Goal: Transaction & Acquisition: Book appointment/travel/reservation

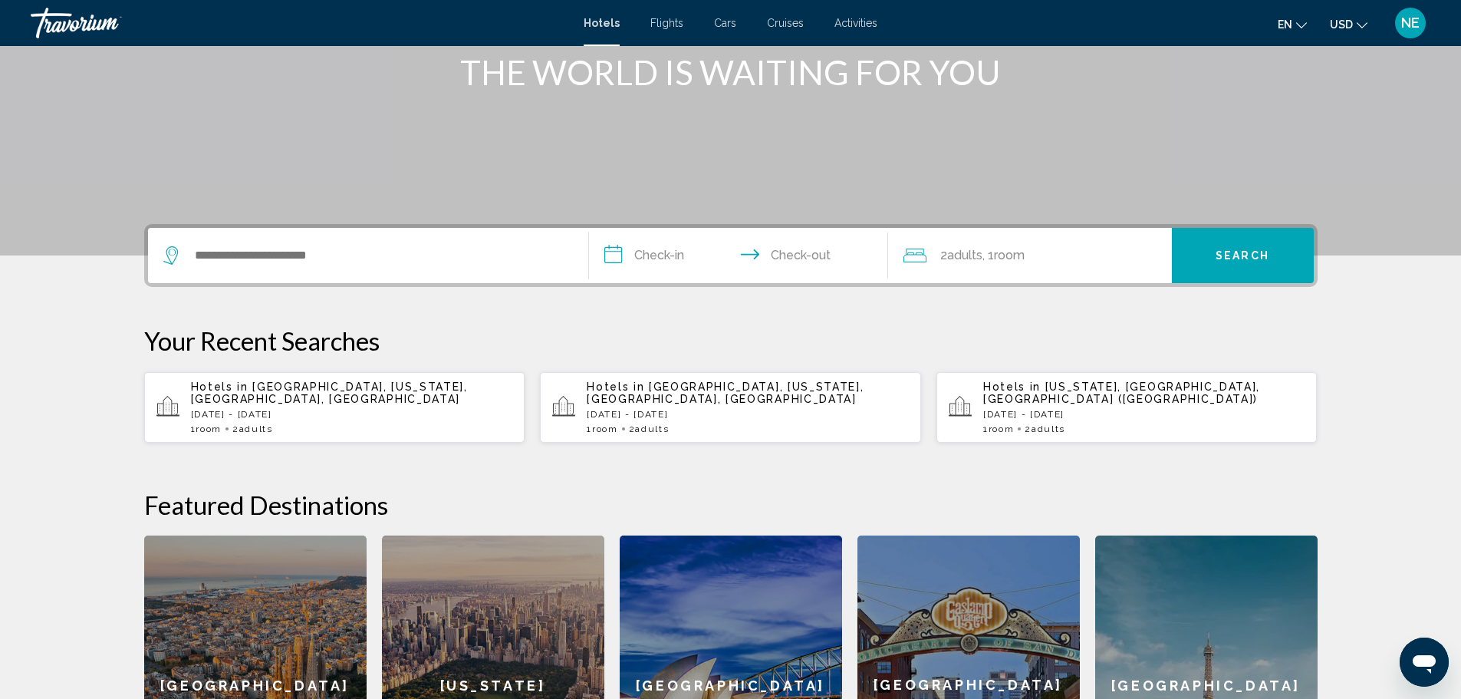
scroll to position [224, 0]
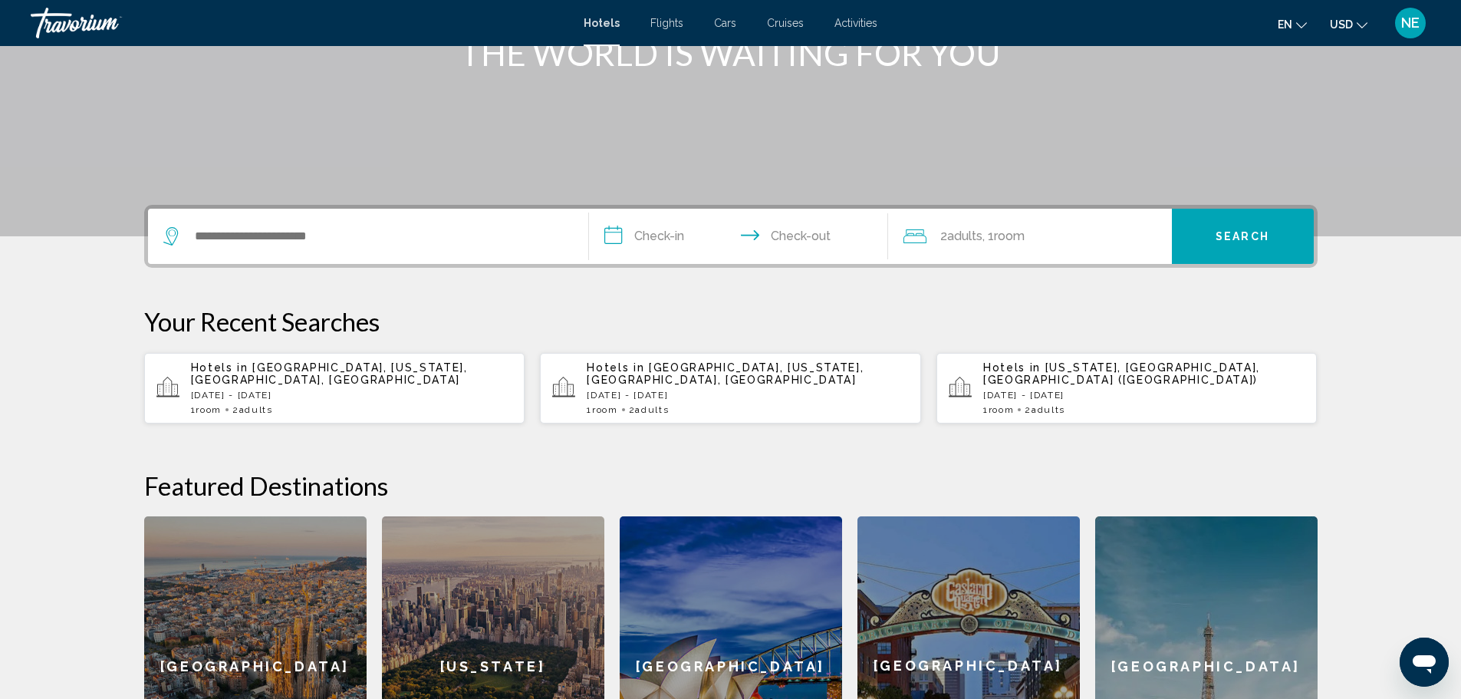
click at [219, 400] on p "[DATE] - [DATE]" at bounding box center [352, 395] width 322 height 11
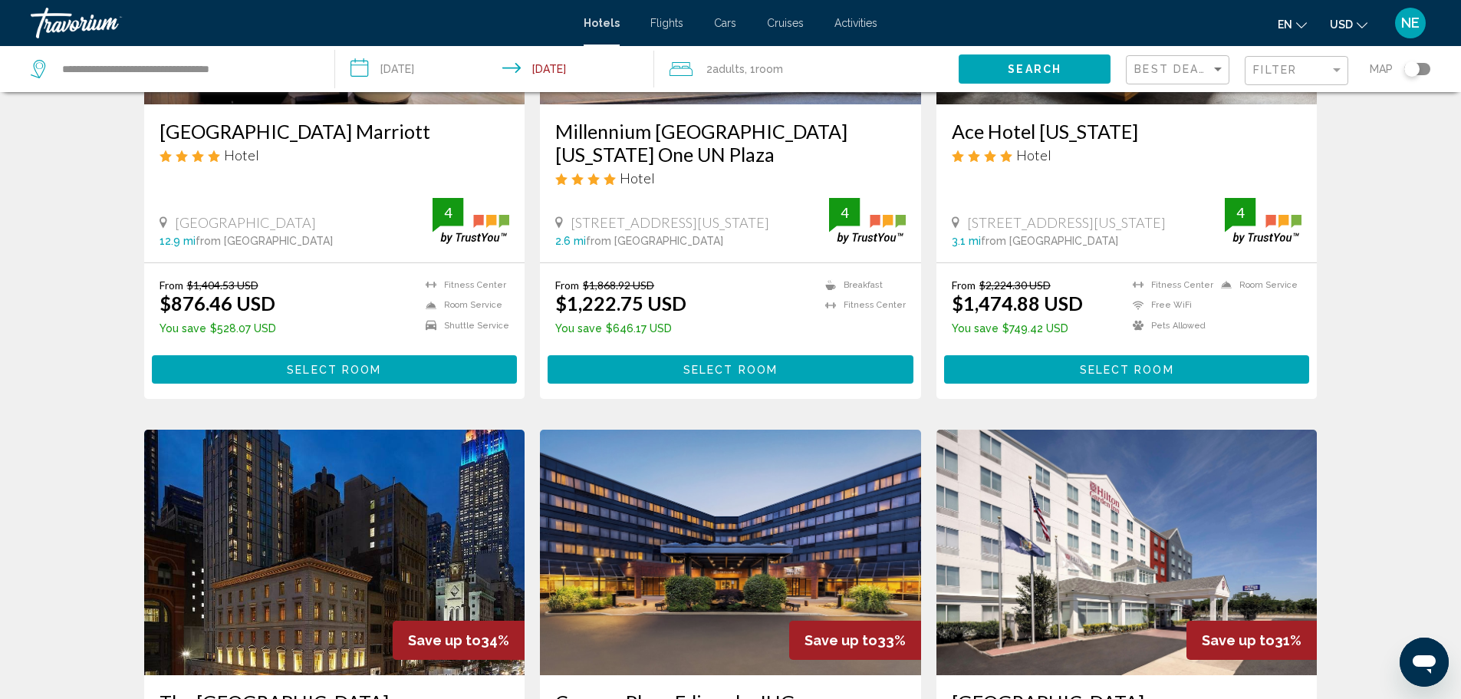
scroll to position [729, 0]
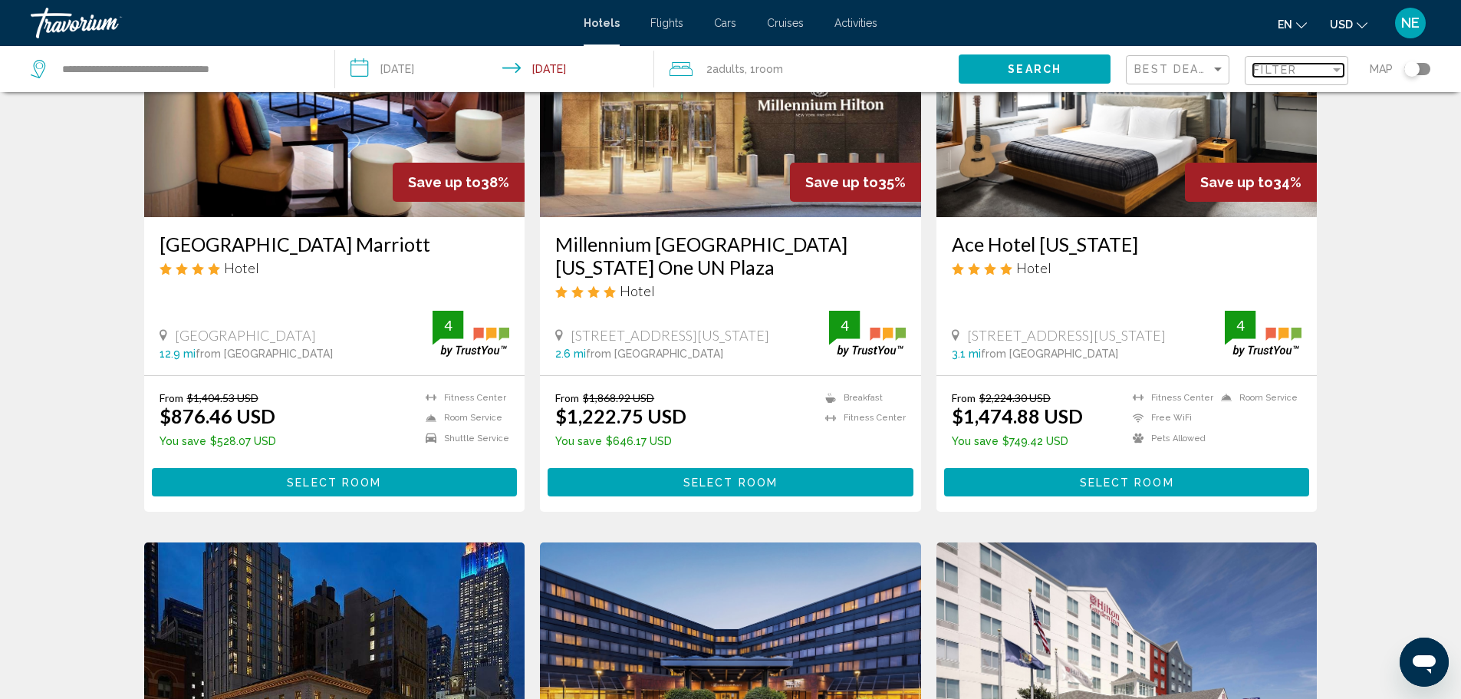
click at [1333, 72] on div "Filter" at bounding box center [1337, 70] width 8 height 4
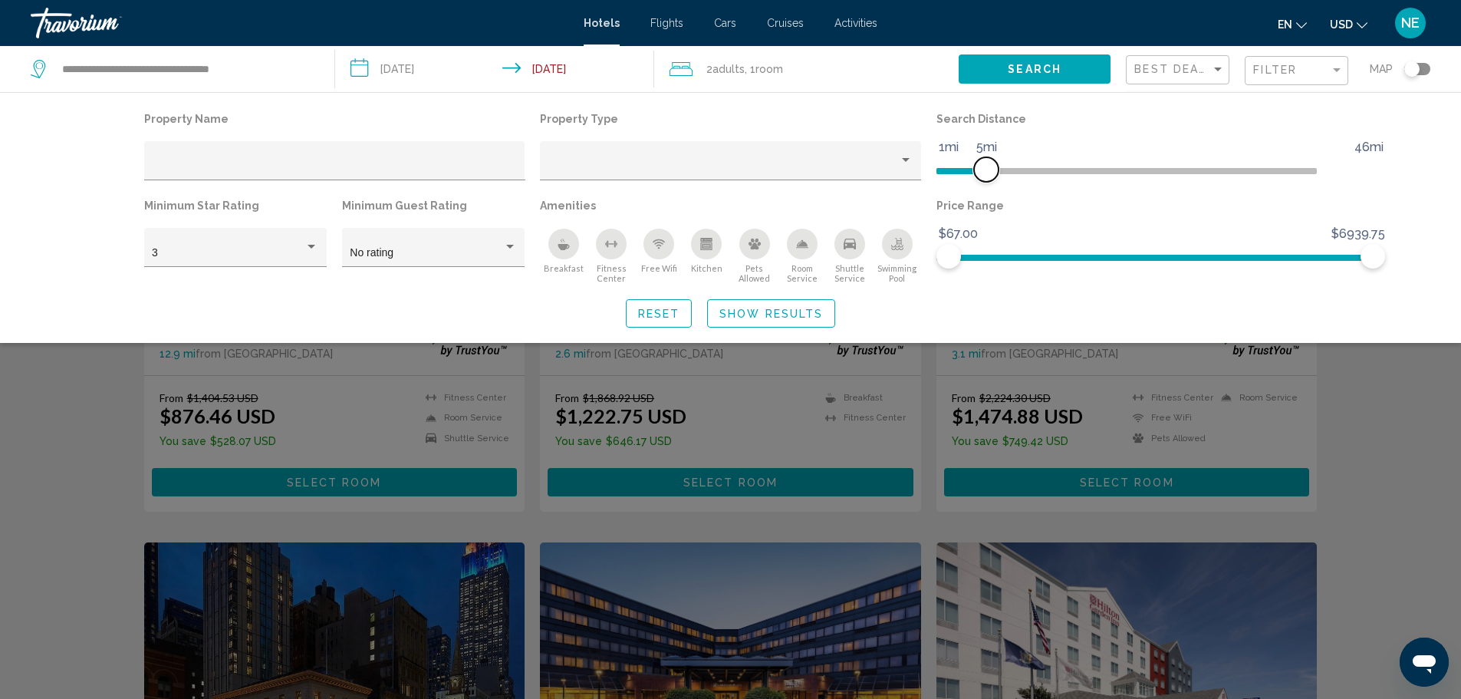
drag, startPoint x: 1260, startPoint y: 206, endPoint x: 1021, endPoint y: 179, distance: 240.8
click at [1021, 171] on ngx-slider "1mi 46mi 5mi" at bounding box center [1126, 169] width 381 height 3
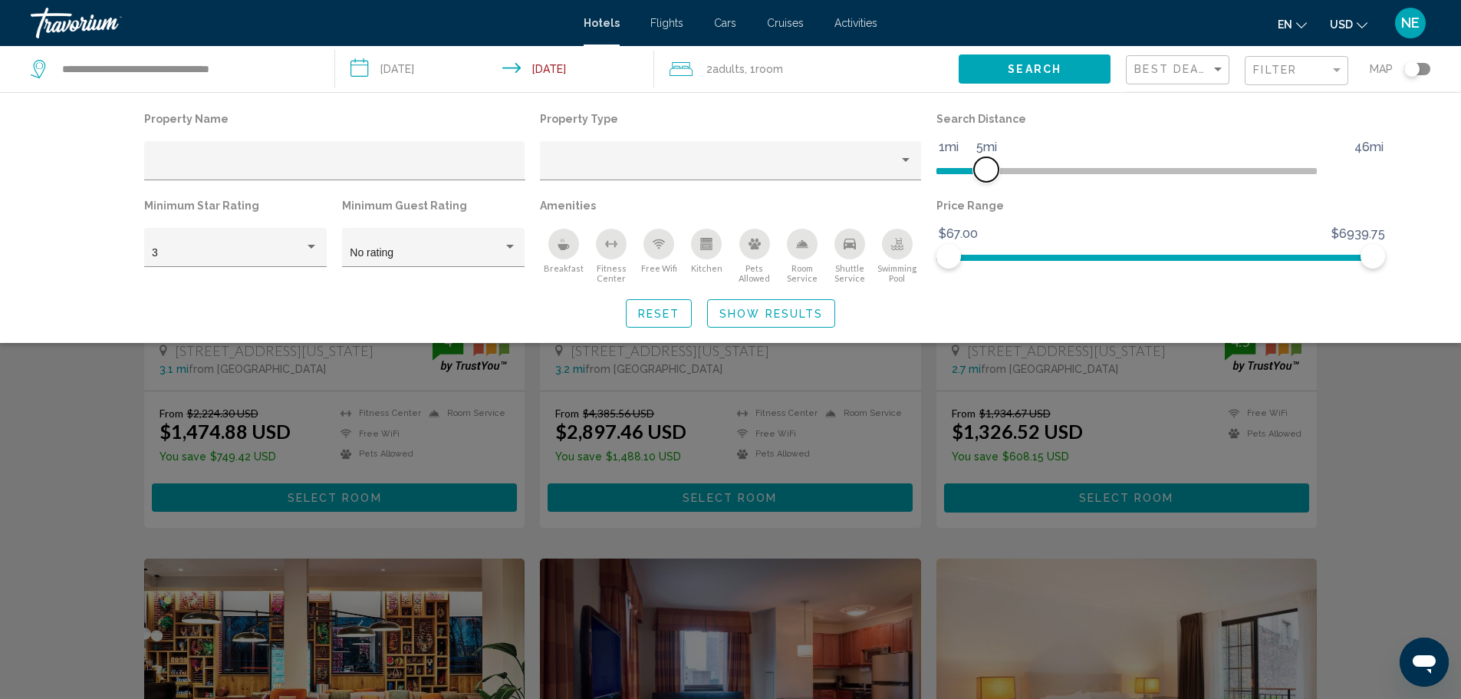
scroll to position [748, 0]
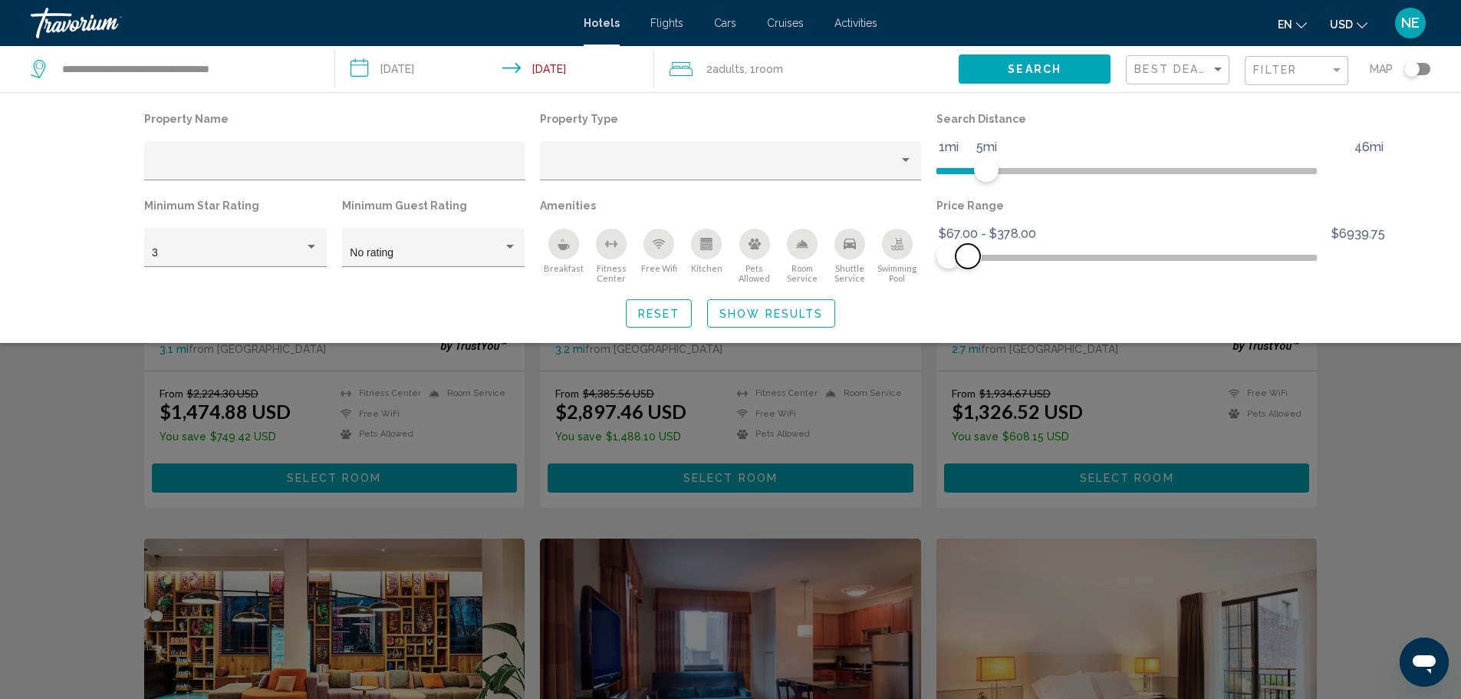
drag, startPoint x: 1406, startPoint y: 314, endPoint x: 1005, endPoint y: 357, distance: 403.4
click at [1005, 327] on div "Property Name Property Type Search Distance 1mi 46mi 5mi Minimum Star Rating 3 …" at bounding box center [730, 217] width 1235 height 219
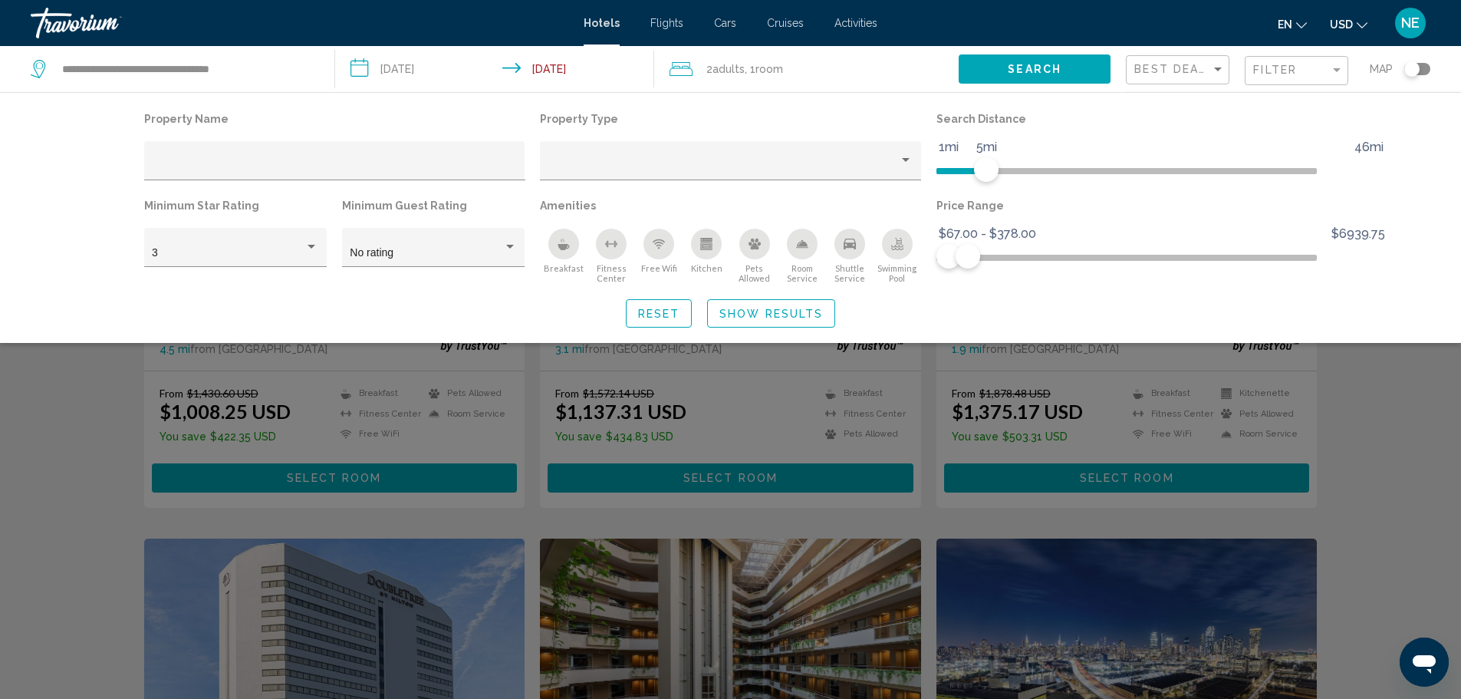
click at [1443, 492] on div "Search widget" at bounding box center [730, 464] width 1461 height 469
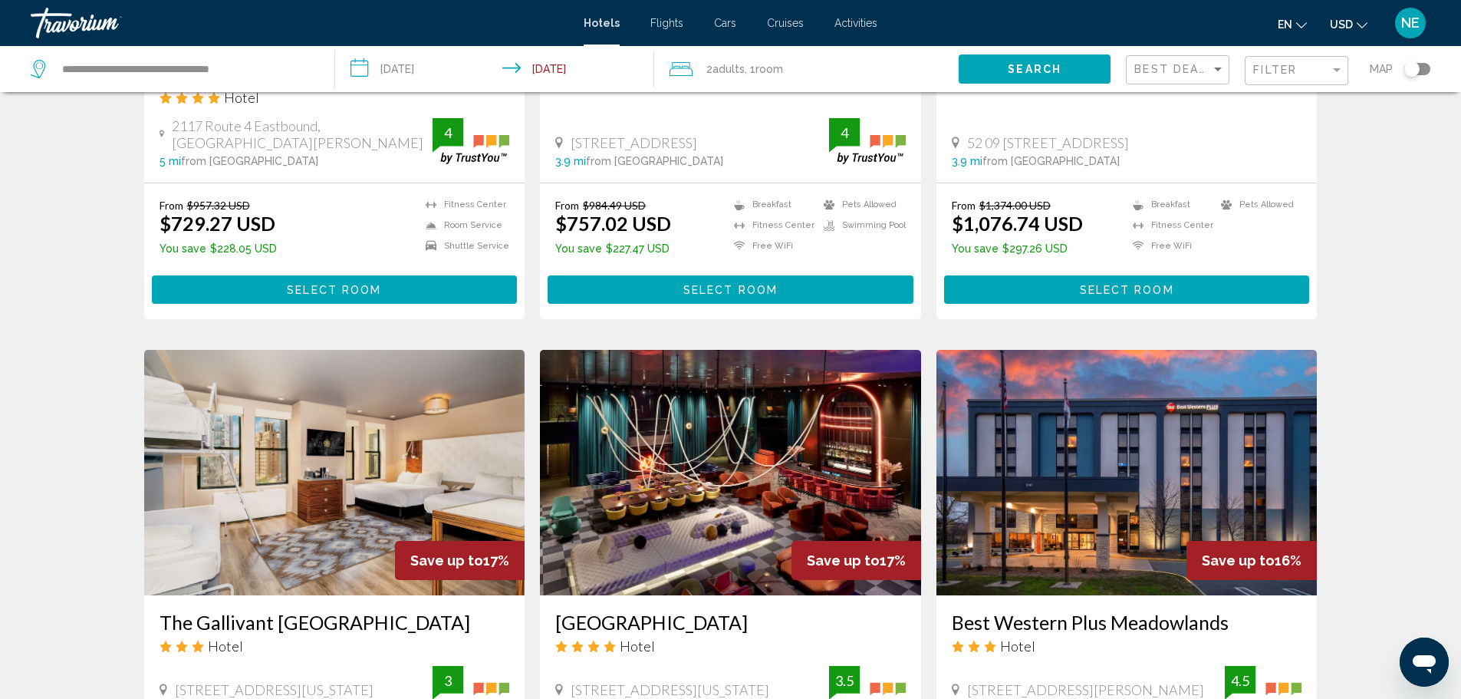
scroll to position [1517, 0]
